Goal: Task Accomplishment & Management: Use online tool/utility

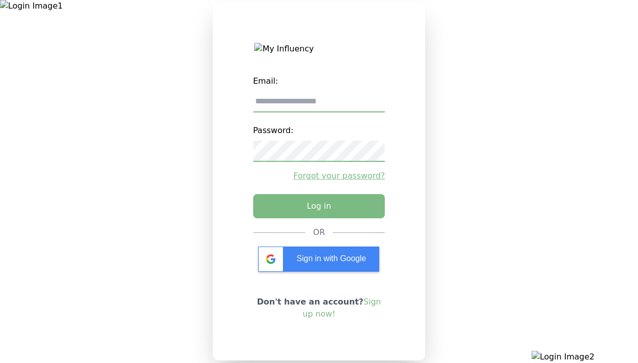
click at [319, 105] on input "email" at bounding box center [319, 101] width 132 height 21
type input "**********"
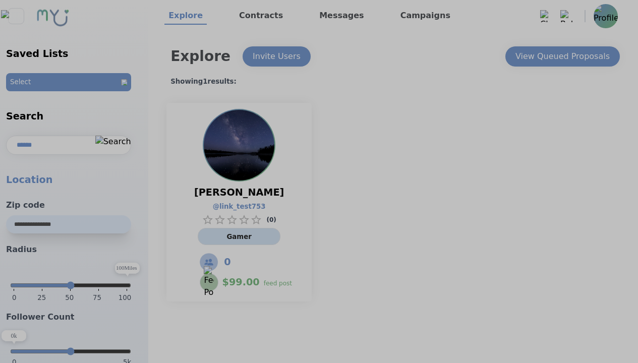
select select "*"
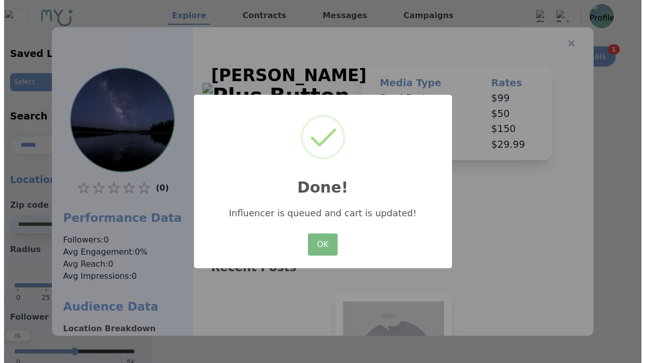
scroll to position [140, 0]
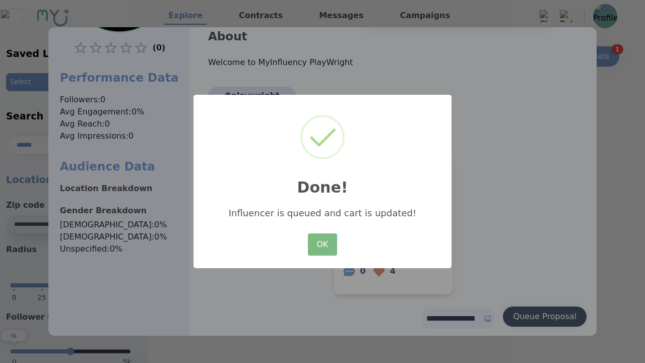
click at [323, 245] on button "OK" at bounding box center [322, 244] width 29 height 22
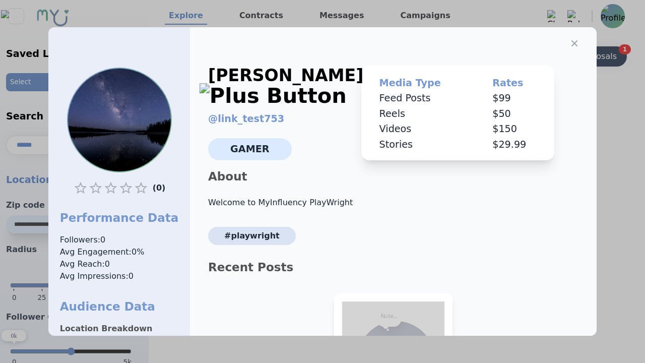
click at [572, 40] on icon "button" at bounding box center [575, 43] width 6 height 6
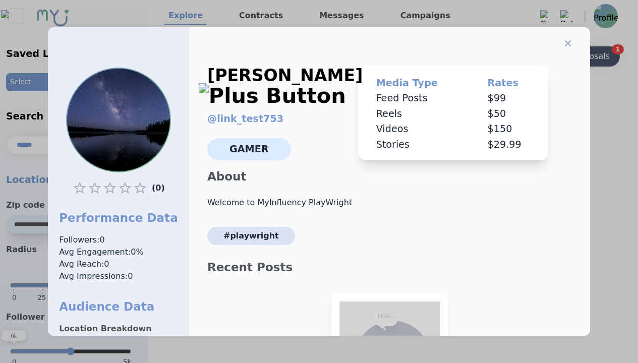
click at [561, 56] on div "View Queued Proposals" at bounding box center [562, 56] width 94 height 12
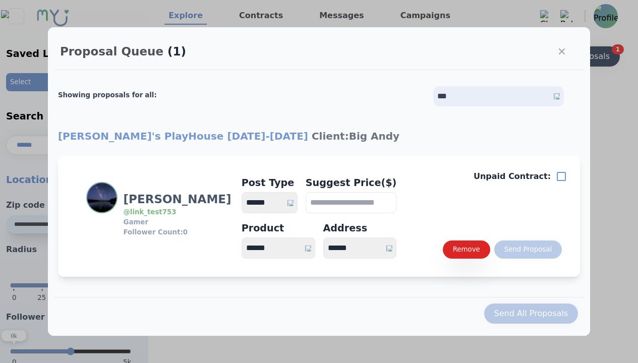
select select "*"
type input "***"
select select "*"
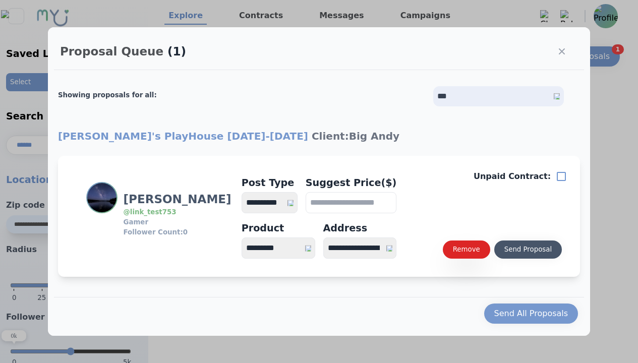
click at [527, 249] on div "Send Proposal" at bounding box center [527, 249] width 47 height 10
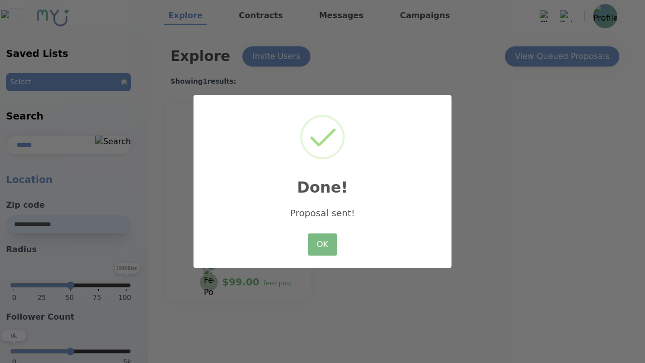
click at [323, 245] on button "OK" at bounding box center [322, 244] width 29 height 22
